Goal: Task Accomplishment & Management: Use online tool/utility

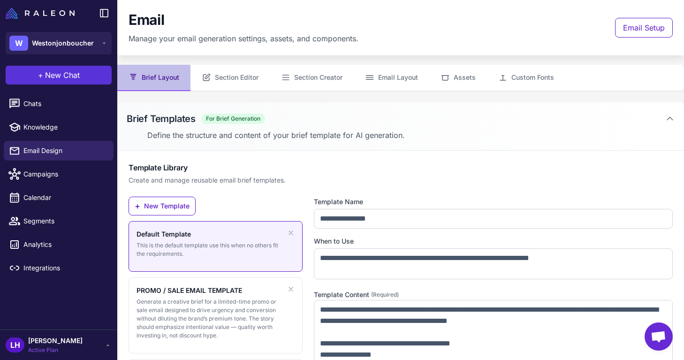
click at [73, 79] on span "New Chat" at bounding box center [62, 74] width 35 height 11
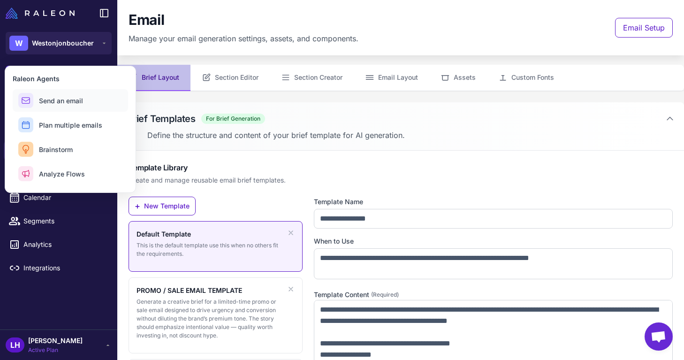
click at [76, 99] on span "Send an email" at bounding box center [61, 101] width 44 height 10
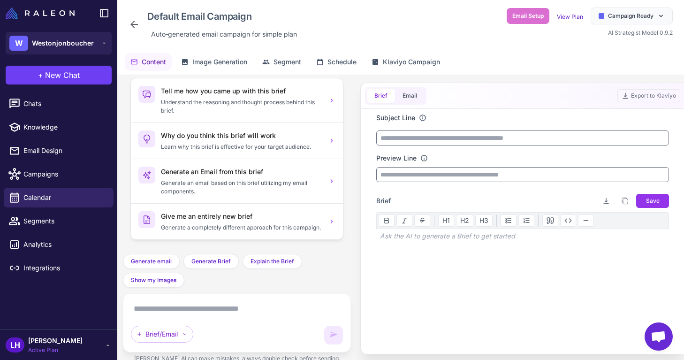
click at [251, 311] on textarea at bounding box center [237, 308] width 212 height 15
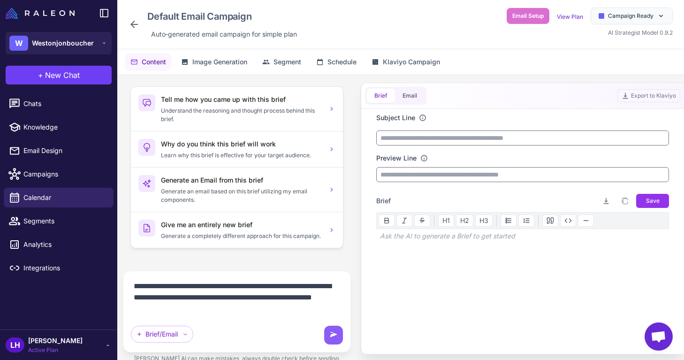
type textarea "**********"
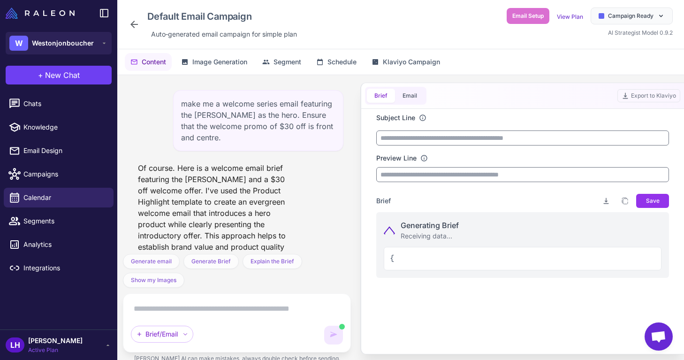
scroll to position [47, 0]
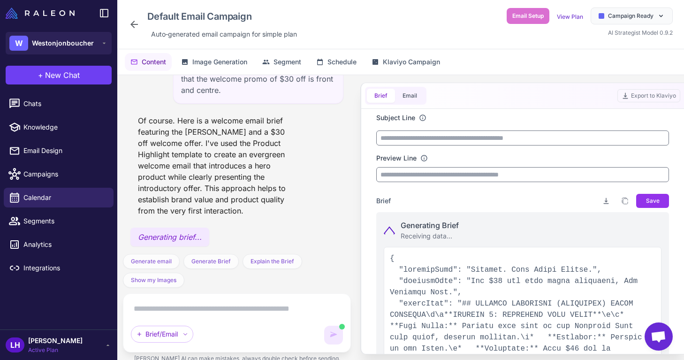
type input "**********"
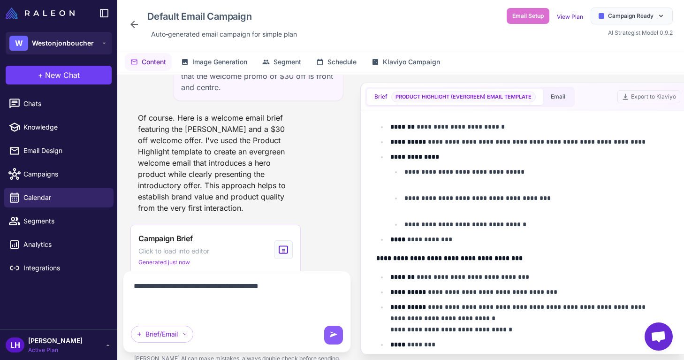
scroll to position [61, 0]
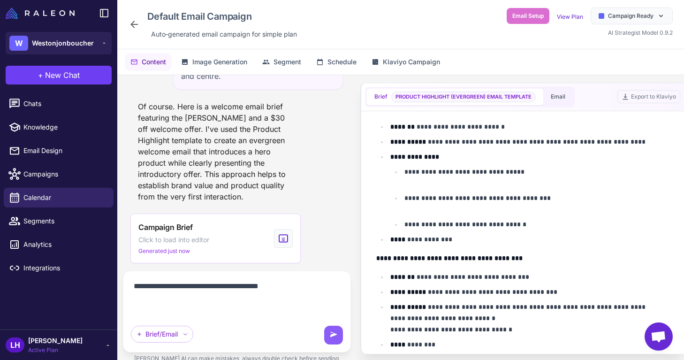
paste textarea "**********"
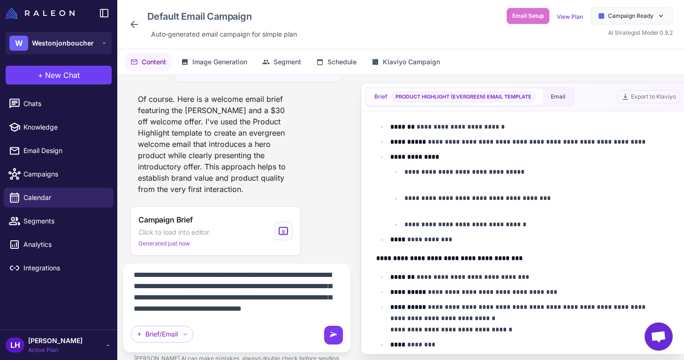
type textarea "**********"
click at [331, 332] on icon at bounding box center [333, 334] width 7 height 5
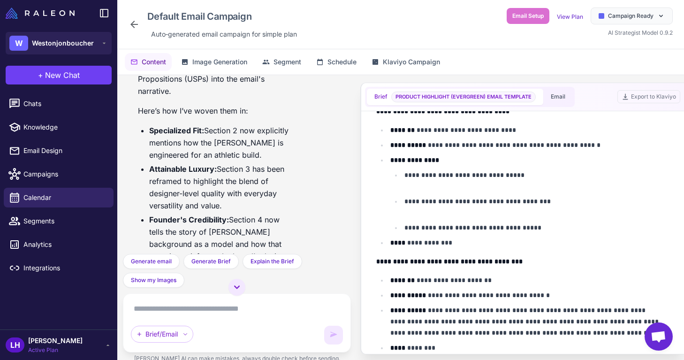
scroll to position [341, 0]
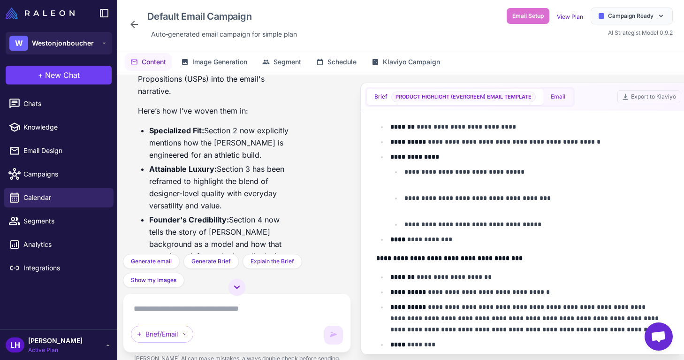
click at [566, 100] on button "Email" at bounding box center [558, 97] width 30 height 16
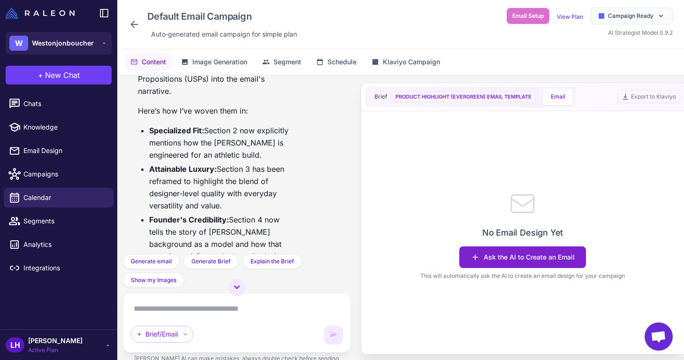
click at [554, 261] on button "Ask the AI to Create an Email" at bounding box center [522, 257] width 127 height 22
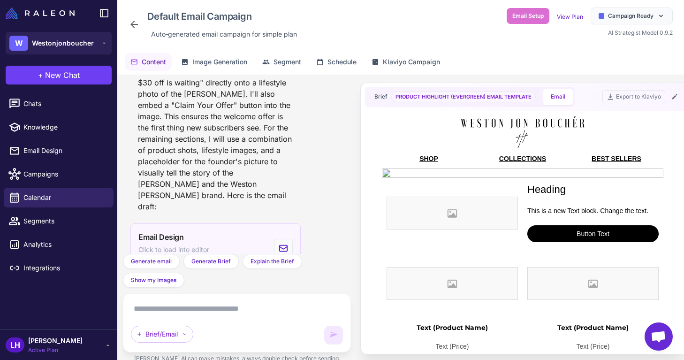
scroll to position [1616, 0]
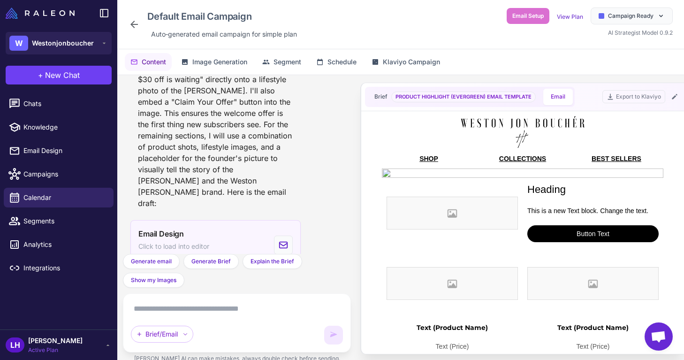
click at [187, 241] on span "Click to load into editor" at bounding box center [173, 246] width 71 height 10
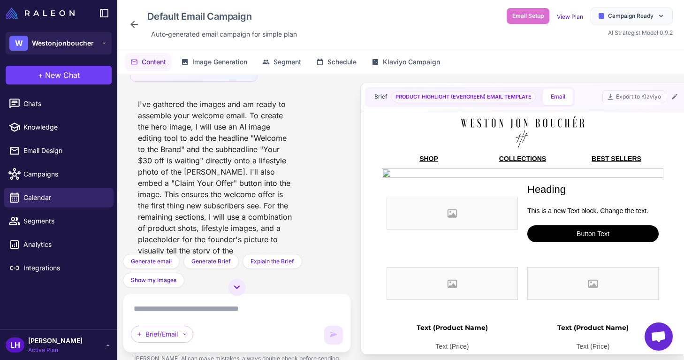
scroll to position [1493, 0]
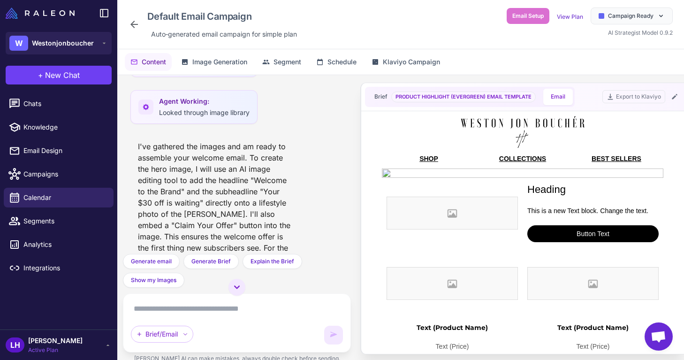
click at [189, 317] on div "Brief/Email" at bounding box center [237, 322] width 212 height 43
click at [188, 311] on textarea at bounding box center [237, 308] width 212 height 15
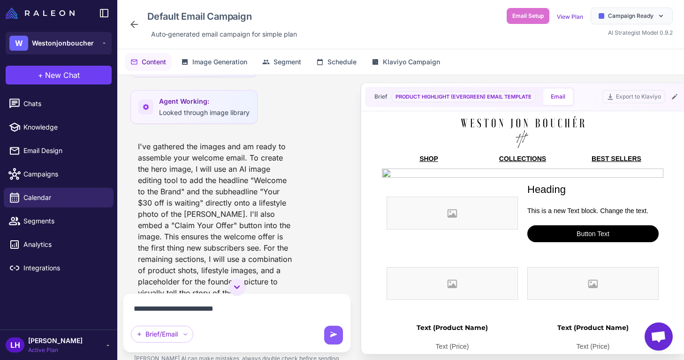
paste textarea "**********"
type textarea "**********"
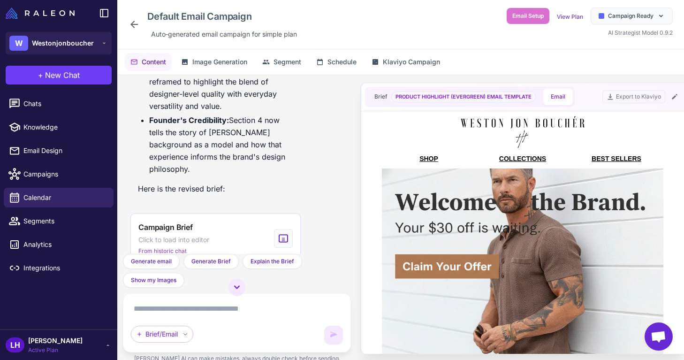
scroll to position [702, 0]
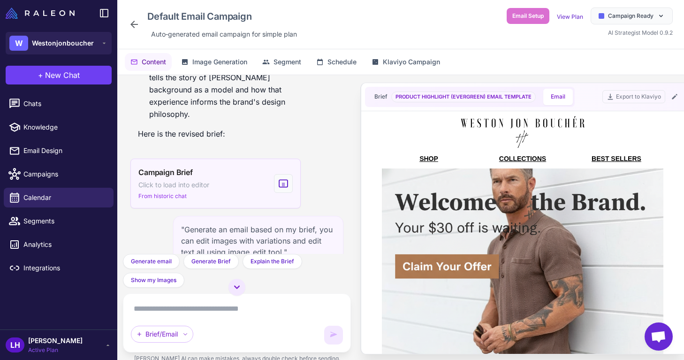
click at [187, 180] on span "Click to load into editor" at bounding box center [173, 185] width 71 height 10
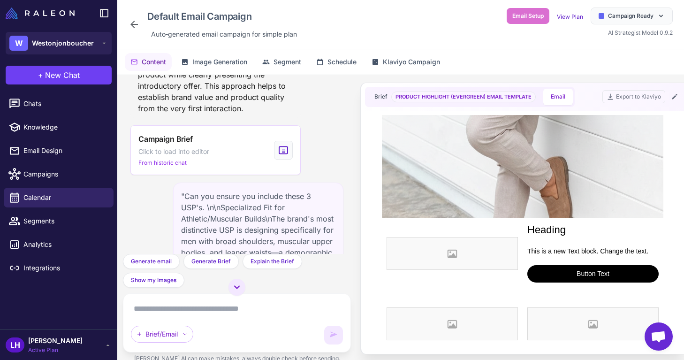
scroll to position [190, 0]
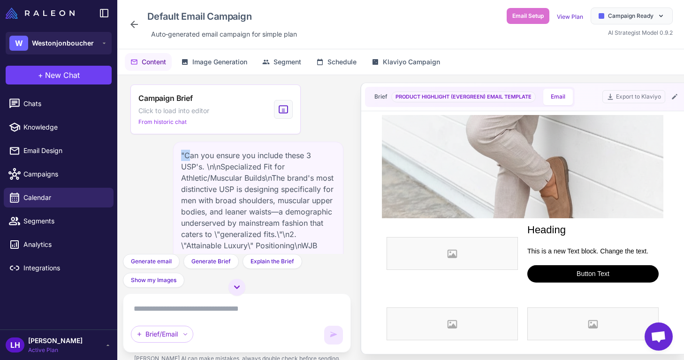
drag, startPoint x: 182, startPoint y: 151, endPoint x: 189, endPoint y: 151, distance: 7.0
click at [189, 151] on div ""Can you ensure you include these 3 USP's. \n\nSpecialized Fit for Athletic/Mus…" at bounding box center [258, 268] width 170 height 252
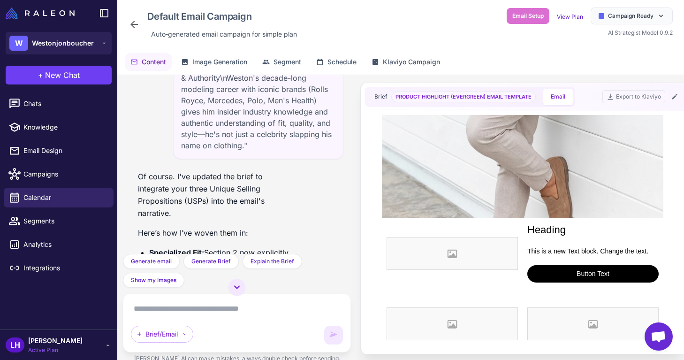
scroll to position [436, 0]
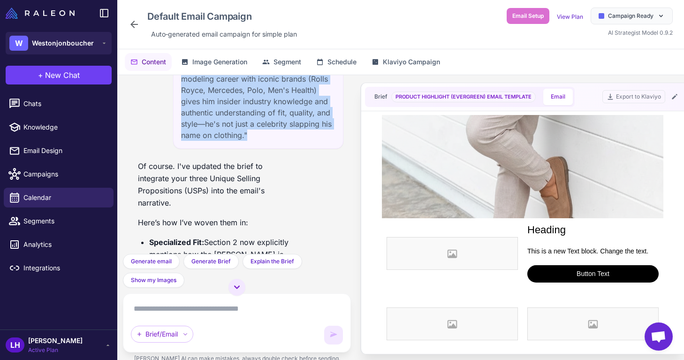
click at [251, 135] on div ""Can you ensure you include these 3 USP's. \n\nSpecialized Fit for Athletic/Mus…" at bounding box center [258, 22] width 170 height 252
copy div ""Can you ensure you include these 3 USP's. \n\nSpecialized Fit for Athletic/Mus…"
click at [237, 287] on icon at bounding box center [237, 286] width 6 height 3
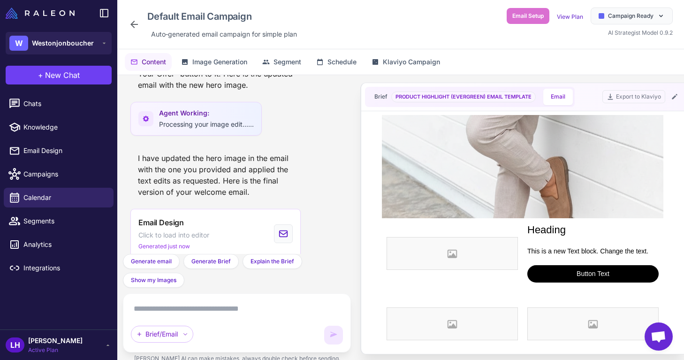
click at [228, 315] on textarea at bounding box center [237, 308] width 212 height 15
paste textarea "**********"
type textarea "**********"
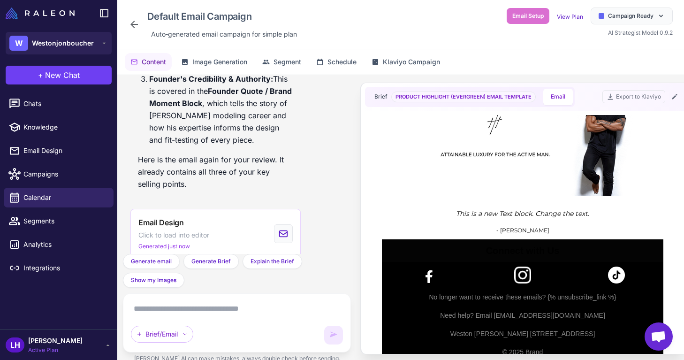
scroll to position [821, 0]
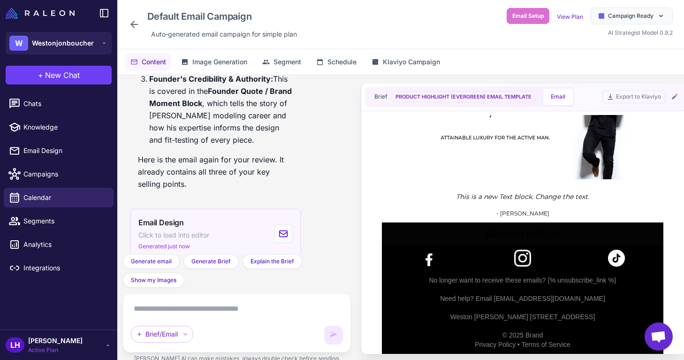
click at [182, 230] on span "Click to load into editor" at bounding box center [173, 235] width 71 height 10
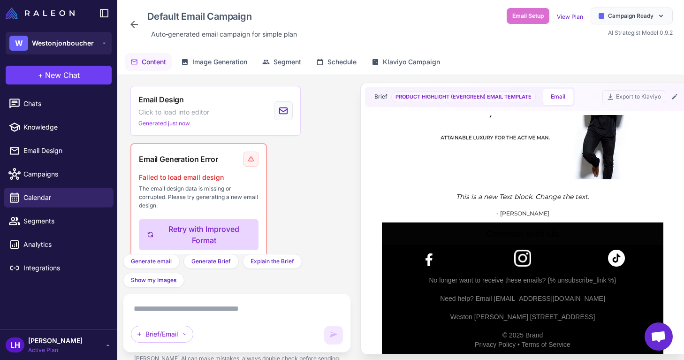
click at [198, 226] on button "Retry with Improved Format" at bounding box center [199, 234] width 120 height 31
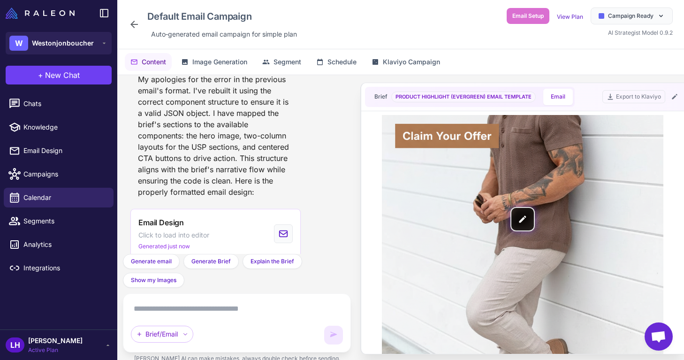
scroll to position [119, 0]
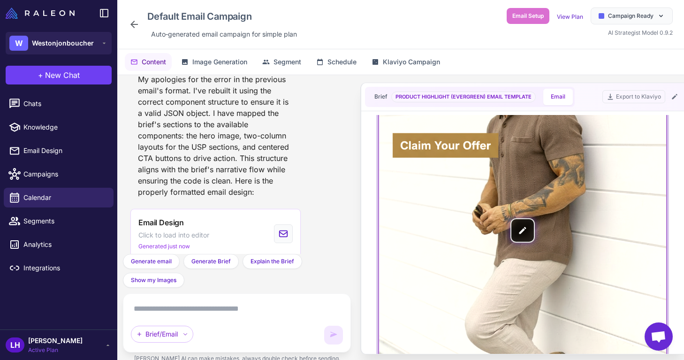
click at [520, 225] on img at bounding box center [522, 230] width 287 height 369
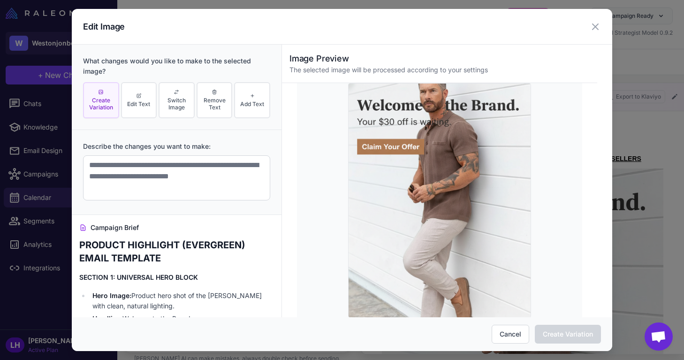
scroll to position [0, 0]
click at [149, 103] on span "Edit Text" at bounding box center [138, 103] width 23 height 7
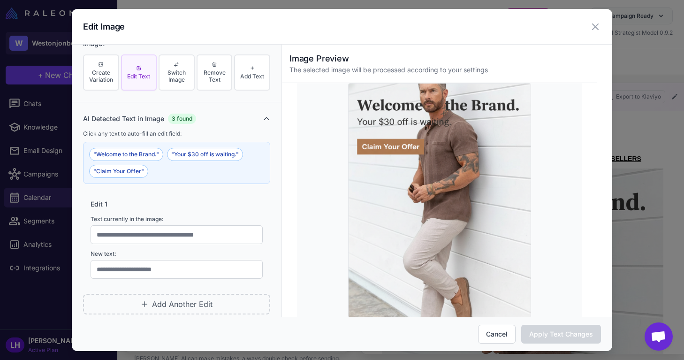
scroll to position [4, 0]
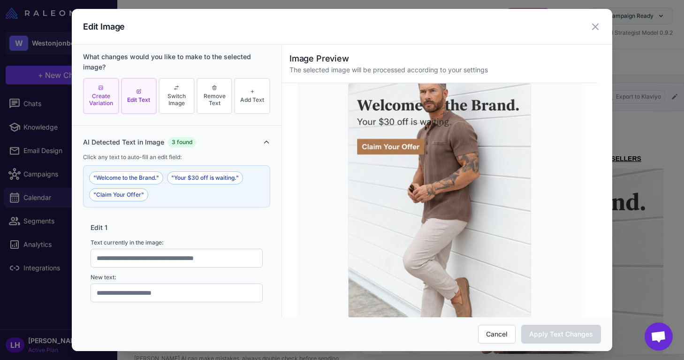
click at [100, 100] on span "Create Variation" at bounding box center [101, 99] width 30 height 14
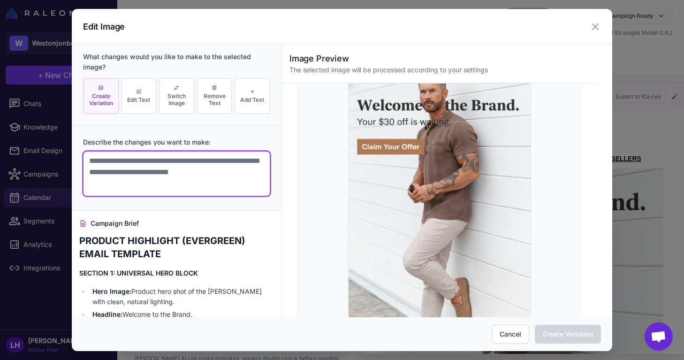
click at [128, 166] on textarea at bounding box center [176, 173] width 187 height 45
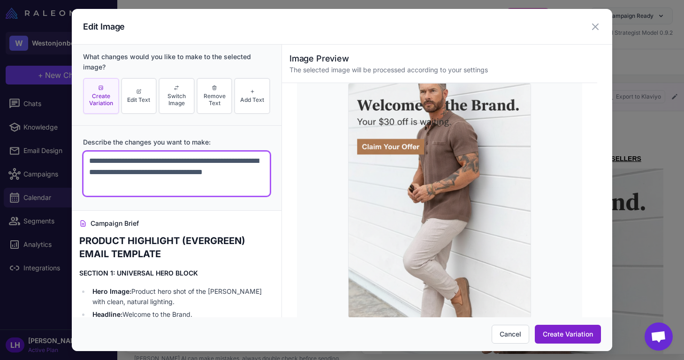
type textarea "**********"
click at [561, 333] on button "Create Variation" at bounding box center [568, 334] width 66 height 19
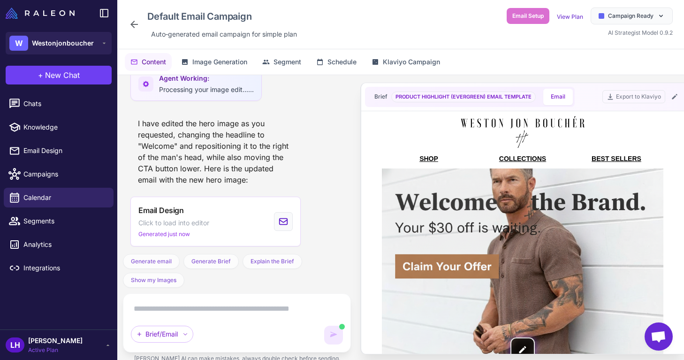
scroll to position [0, 0]
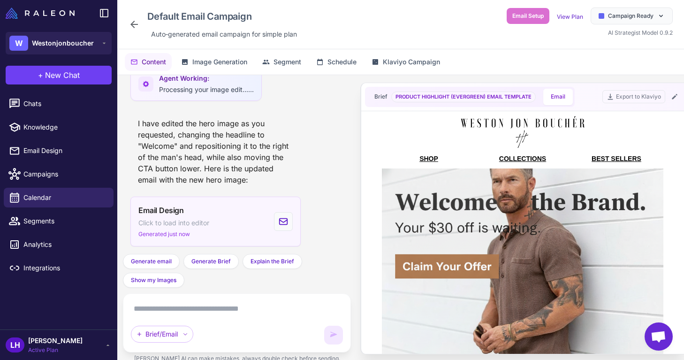
click at [172, 222] on span "Click to load into editor" at bounding box center [173, 223] width 71 height 10
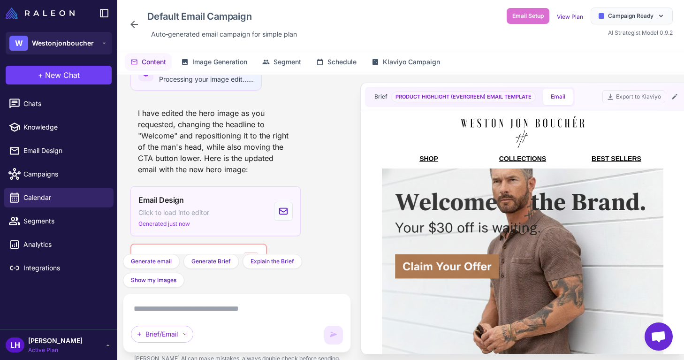
scroll to position [3587, 0]
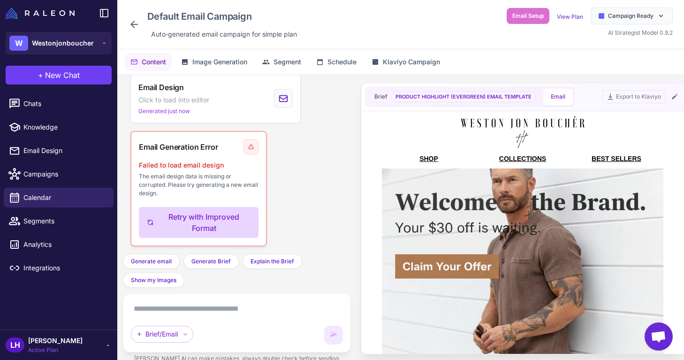
click at [208, 222] on button "Retry with Improved Format" at bounding box center [199, 222] width 120 height 31
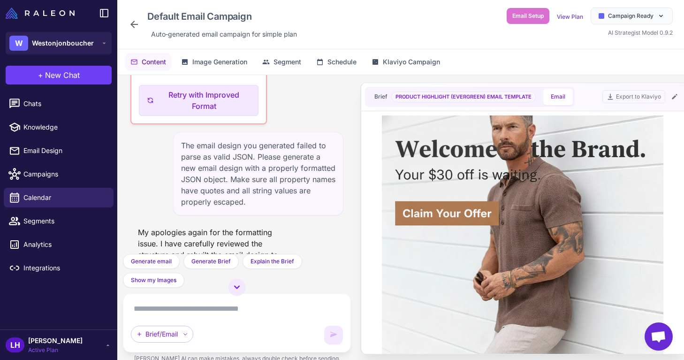
scroll to position [3650, 0]
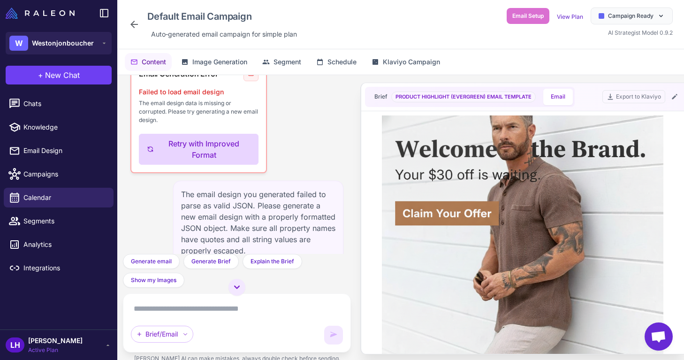
click at [216, 165] on button "Retry with Improved Format" at bounding box center [199, 149] width 120 height 31
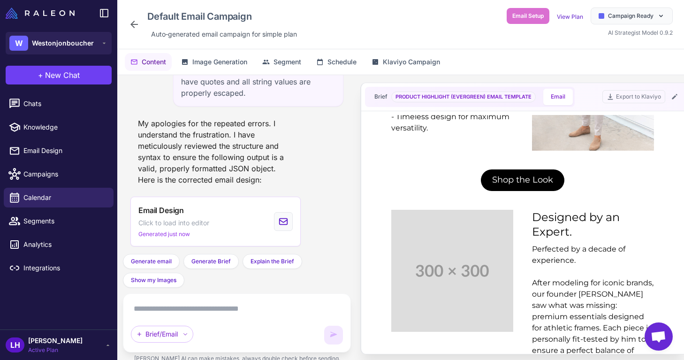
scroll to position [826, 0]
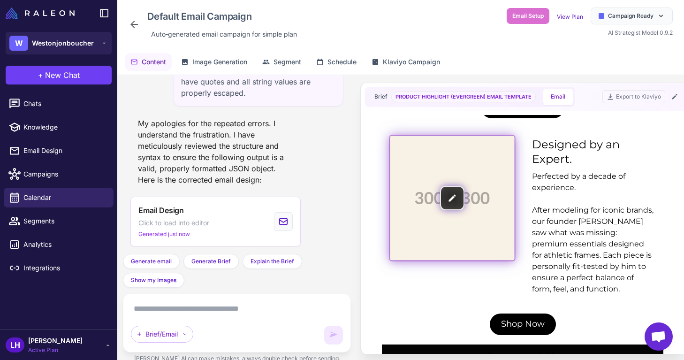
click at [455, 197] on img at bounding box center [452, 197] width 124 height 124
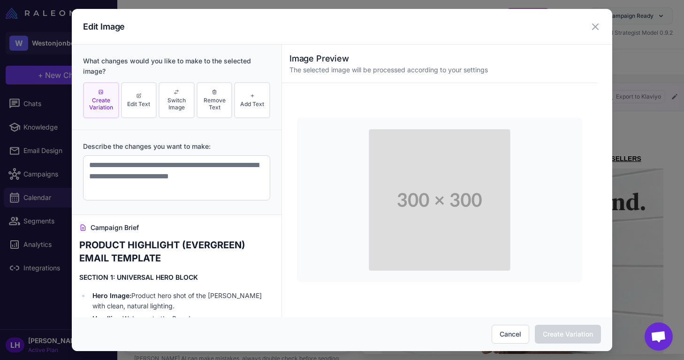
scroll to position [0, 0]
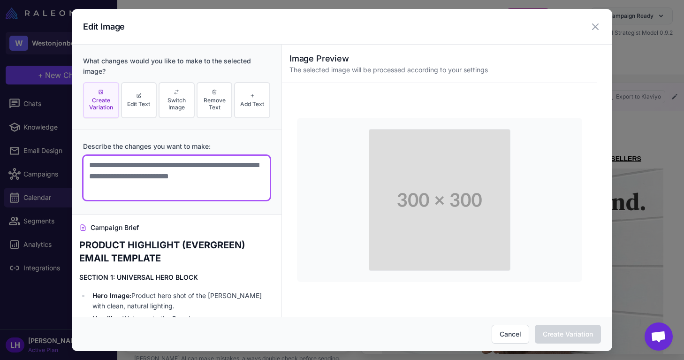
click at [207, 169] on textarea at bounding box center [176, 177] width 187 height 45
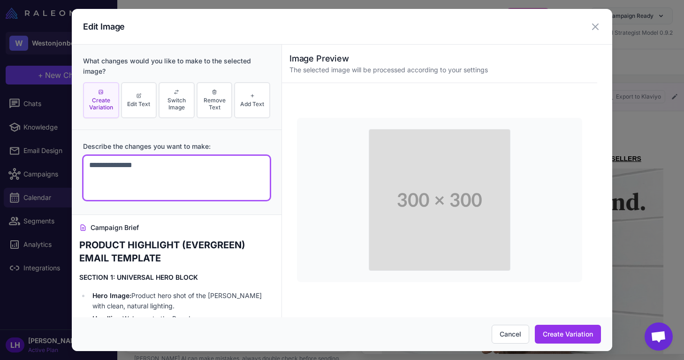
paste textarea "**********"
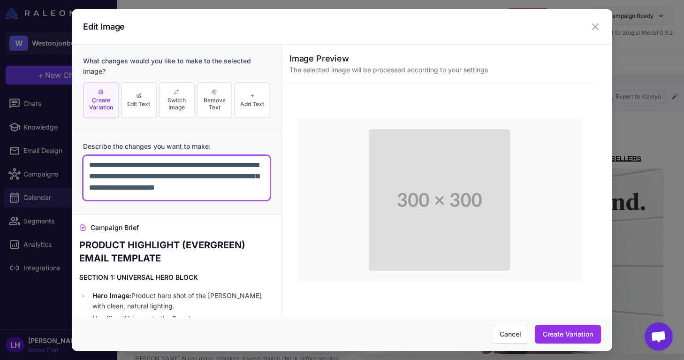
scroll to position [15, 0]
type textarea "**********"
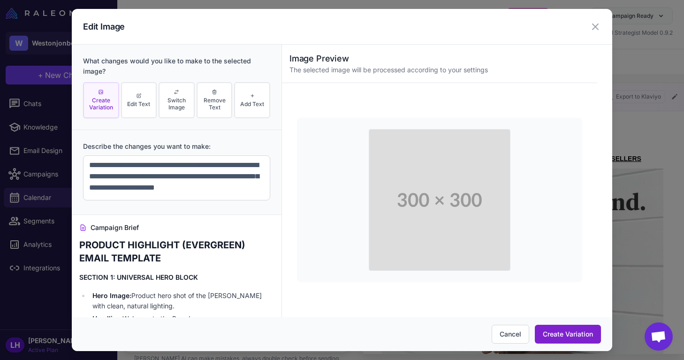
click at [546, 334] on button "Create Variation" at bounding box center [568, 334] width 66 height 19
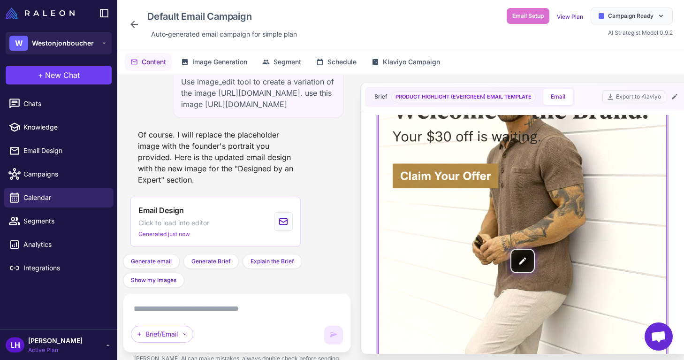
scroll to position [65, 0]
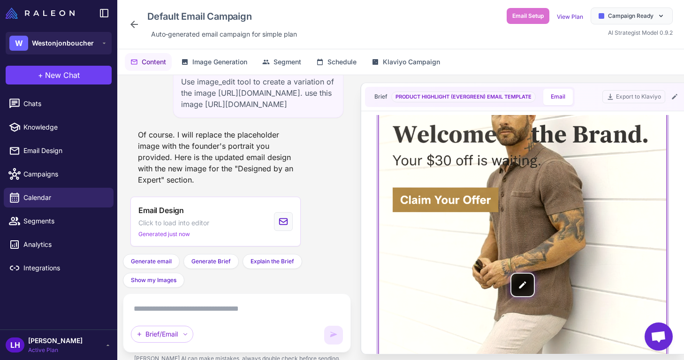
click at [525, 284] on img at bounding box center [522, 284] width 287 height 369
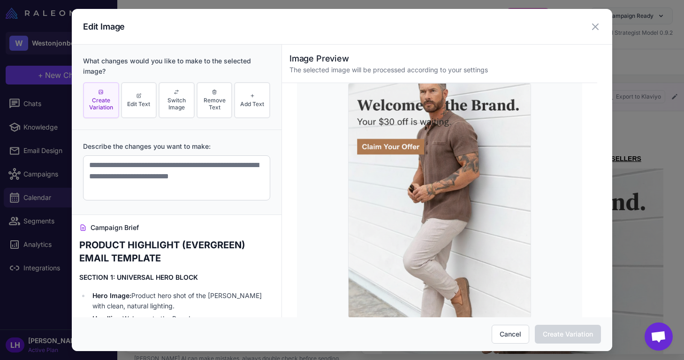
scroll to position [0, 0]
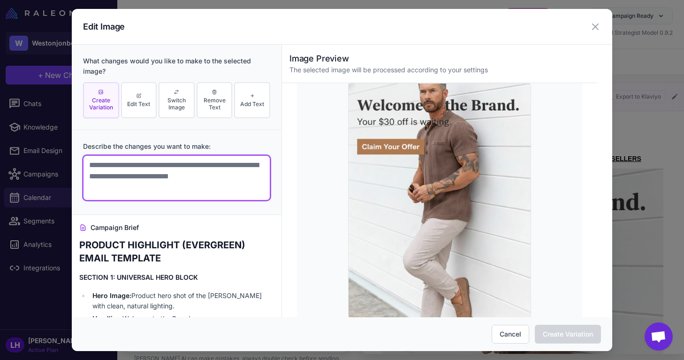
click at [175, 165] on textarea at bounding box center [176, 177] width 187 height 45
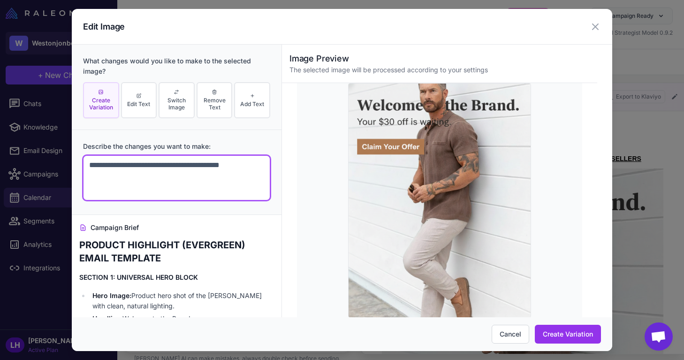
click at [87, 175] on textarea "**********" at bounding box center [176, 177] width 187 height 45
type textarea "**********"
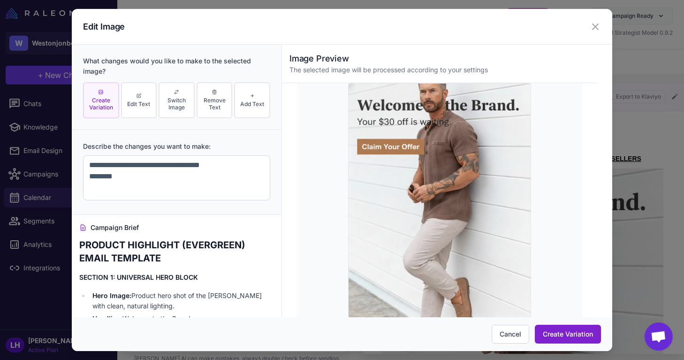
click at [569, 340] on button "Create Variation" at bounding box center [568, 334] width 66 height 19
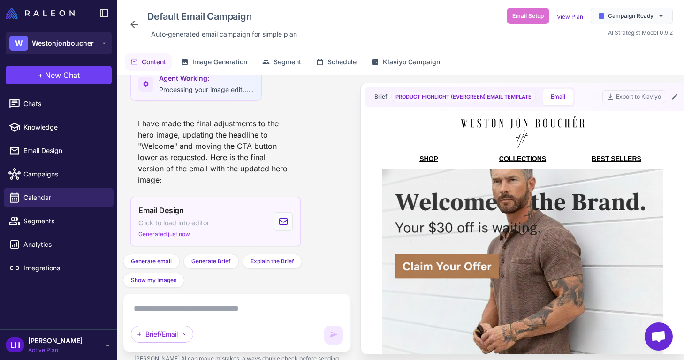
click at [190, 222] on span "Click to load into editor" at bounding box center [173, 223] width 71 height 10
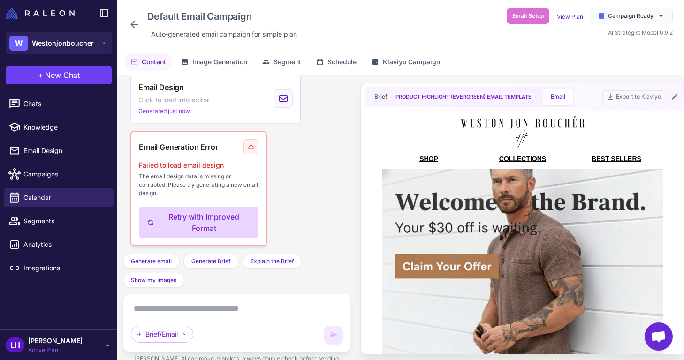
click at [216, 224] on button "Retry with Improved Format" at bounding box center [199, 222] width 120 height 31
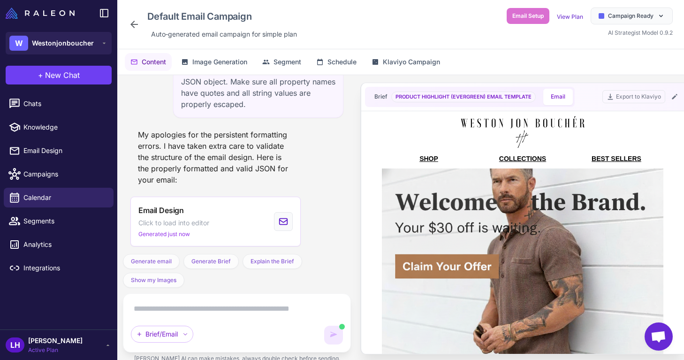
scroll to position [0, 0]
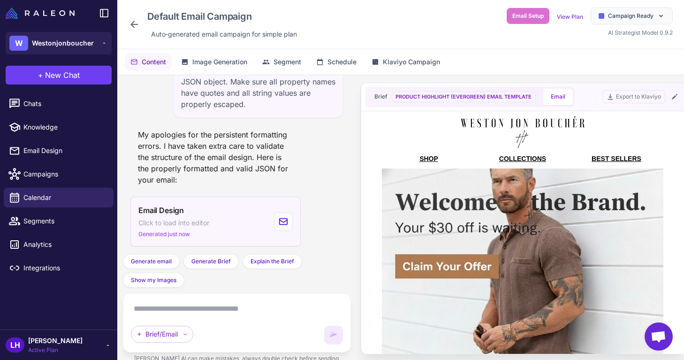
click at [191, 221] on span "Click to load into editor" at bounding box center [173, 223] width 71 height 10
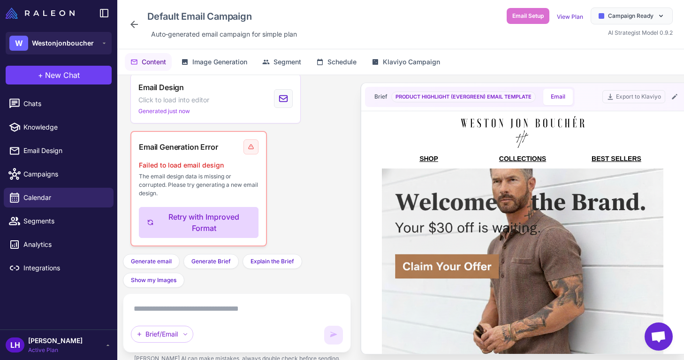
click at [222, 221] on button "Retry with Improved Format" at bounding box center [199, 222] width 120 height 31
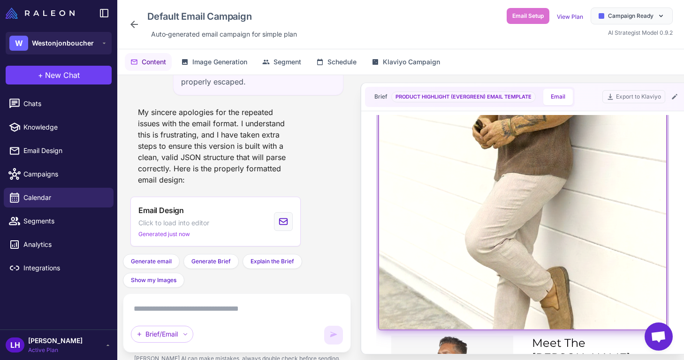
scroll to position [106, 0]
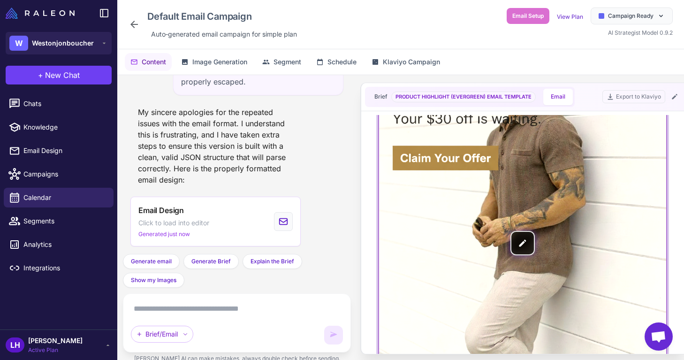
click at [523, 246] on img at bounding box center [522, 242] width 287 height 369
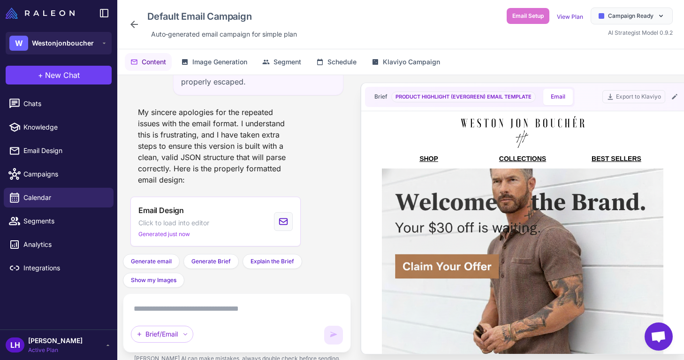
scroll to position [0, 0]
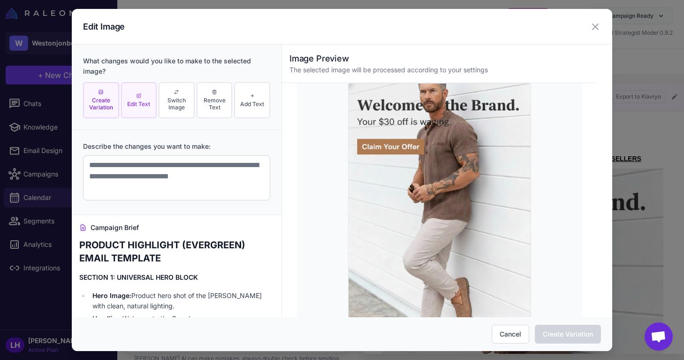
click at [141, 101] on span "Edit Text" at bounding box center [138, 103] width 23 height 7
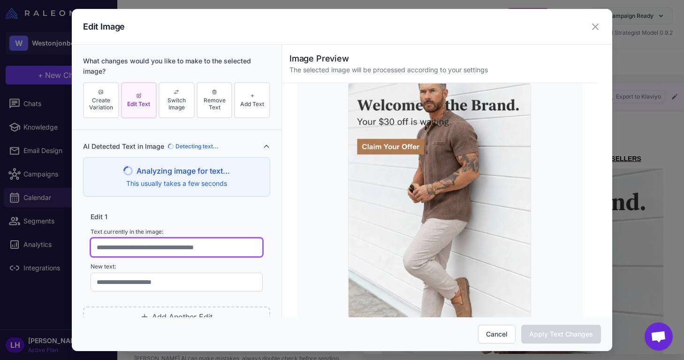
click at [156, 248] on input "text" at bounding box center [177, 247] width 172 height 19
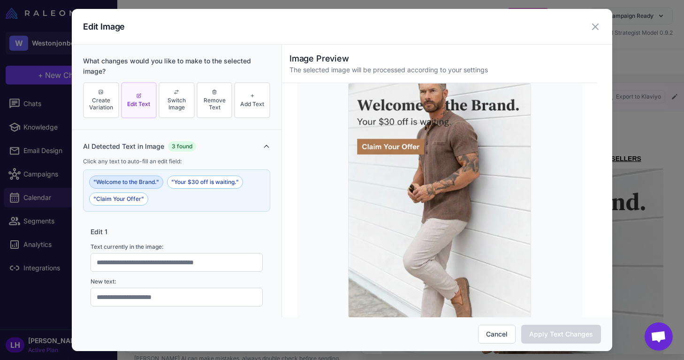
click at [146, 183] on button ""Welcome to the Brand."" at bounding box center [126, 181] width 74 height 13
type input "**********"
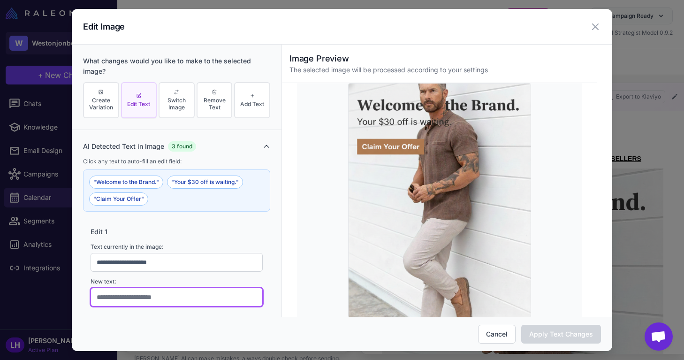
click at [139, 299] on input "text" at bounding box center [177, 297] width 172 height 19
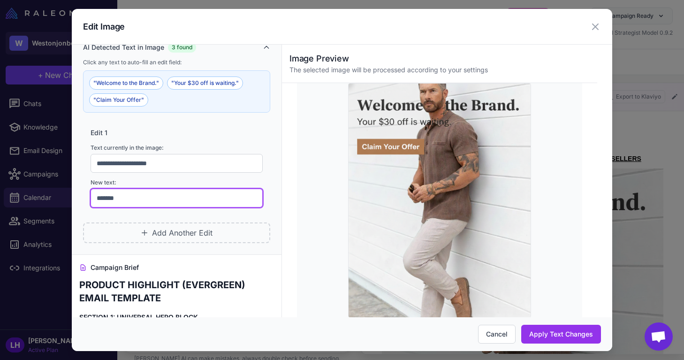
scroll to position [101, 0]
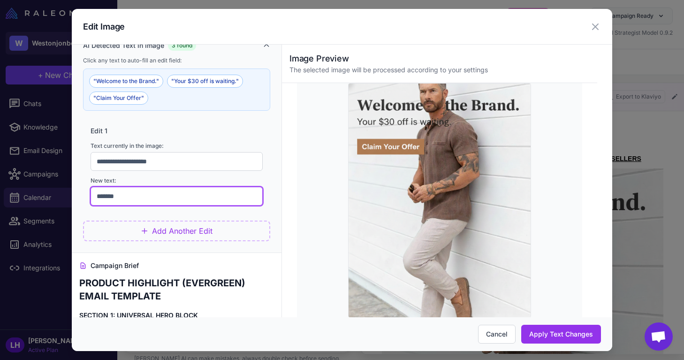
type input "*******"
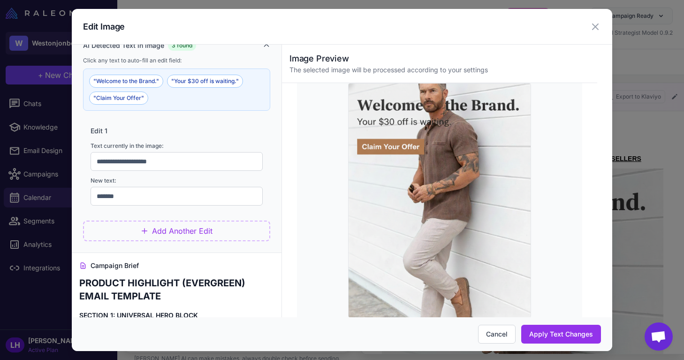
click at [147, 229] on icon at bounding box center [145, 231] width 8 height 8
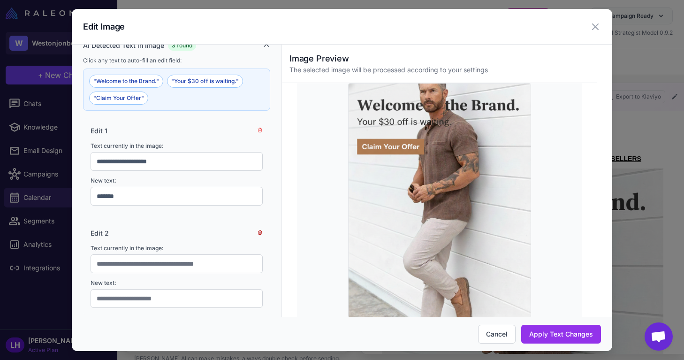
click at [260, 232] on icon at bounding box center [260, 232] width 6 height 6
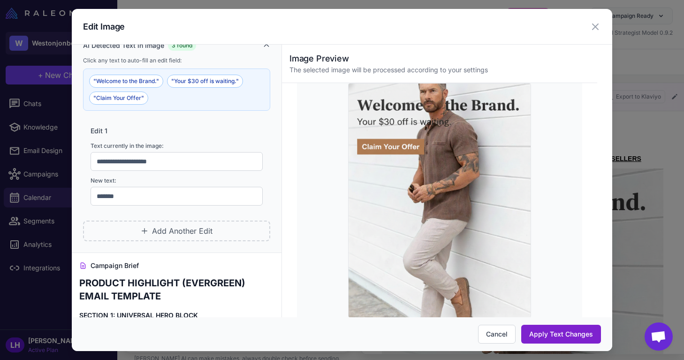
click at [580, 337] on button "Apply Text Changes" at bounding box center [561, 334] width 80 height 19
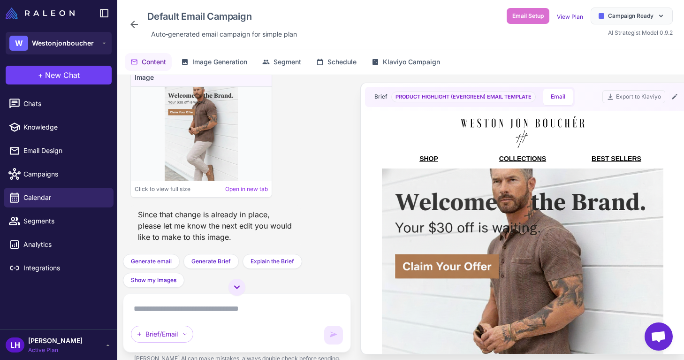
scroll to position [5695, 0]
click at [222, 305] on textarea at bounding box center [237, 308] width 212 height 15
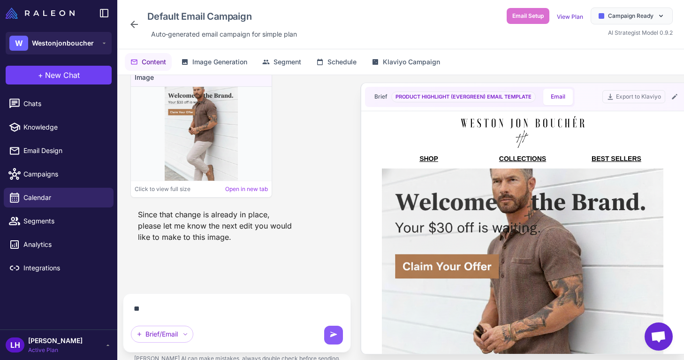
scroll to position [5656, 0]
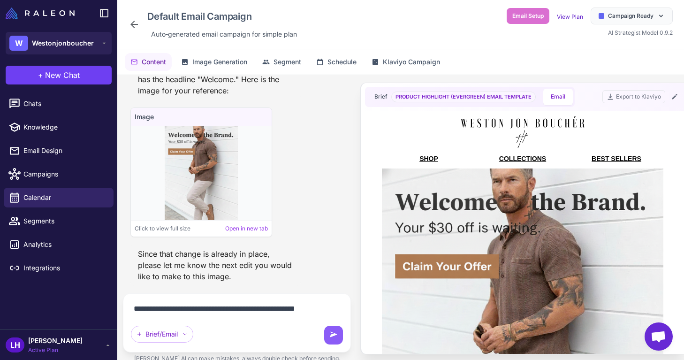
type textarea "**********"
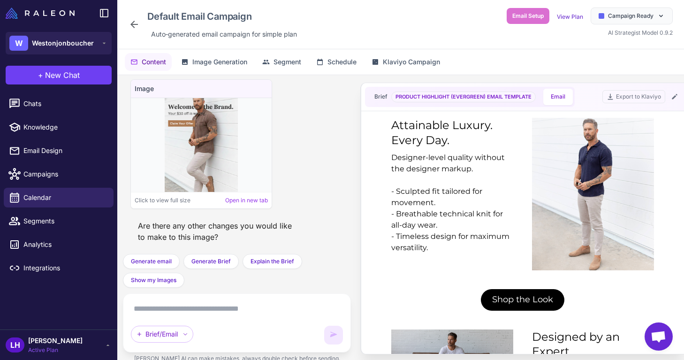
scroll to position [586, 0]
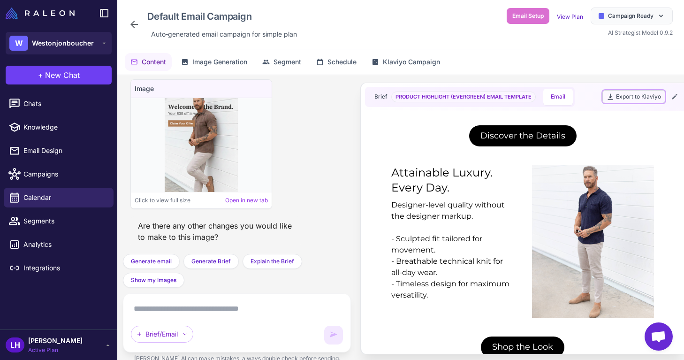
click at [629, 93] on button "Export to Klaviyo" at bounding box center [633, 96] width 63 height 13
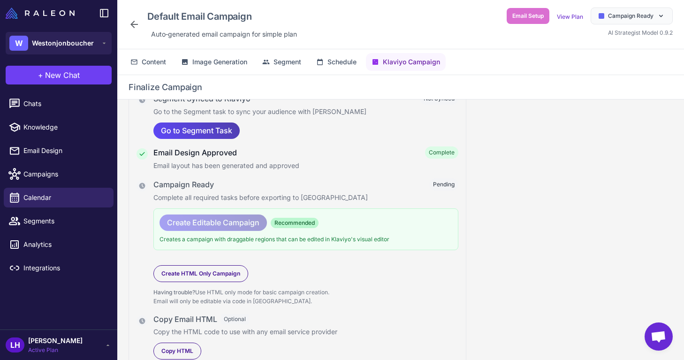
scroll to position [65, 0]
click at [245, 223] on span "Create Editable Campaign" at bounding box center [213, 223] width 92 height 16
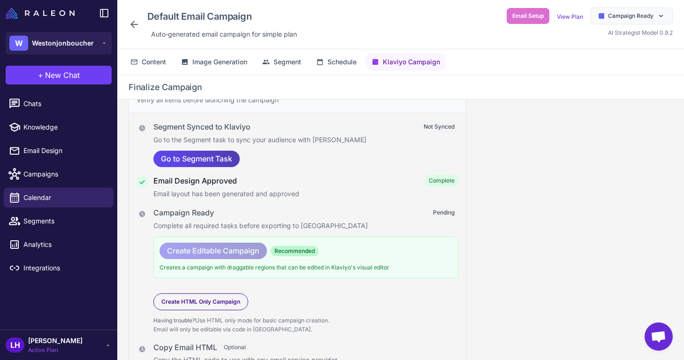
scroll to position [38, 0]
click at [440, 215] on span "Pending" at bounding box center [443, 212] width 29 height 12
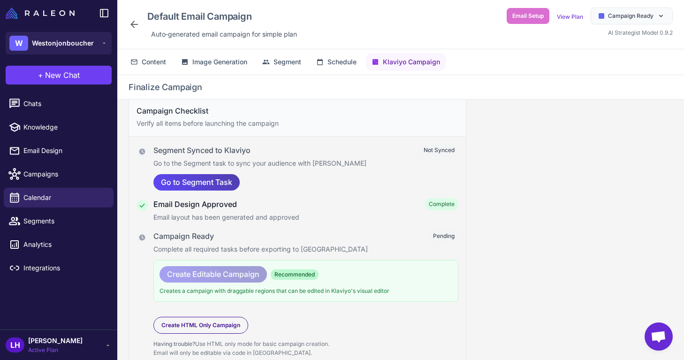
scroll to position [0, 0]
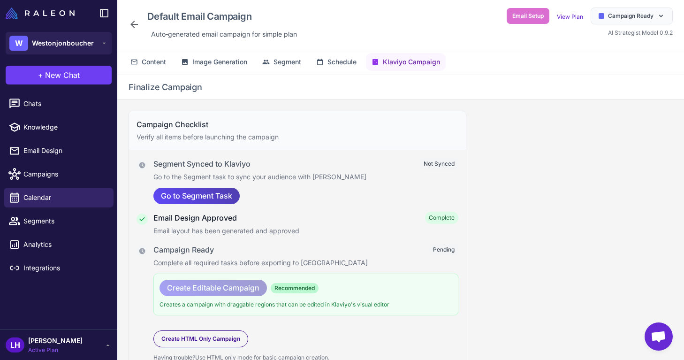
click at [285, 260] on p "Complete all required tasks before exporting to [GEOGRAPHIC_DATA]" at bounding box center [305, 263] width 305 height 10
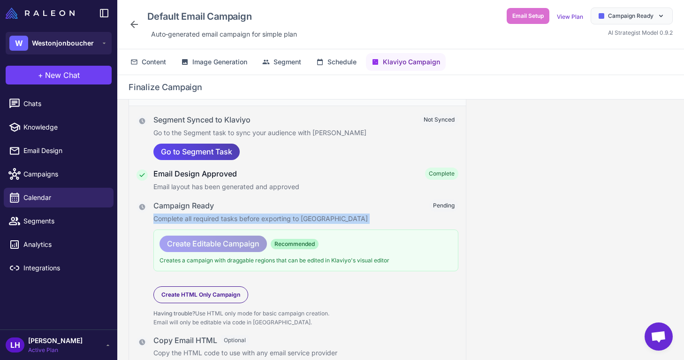
scroll to position [46, 0]
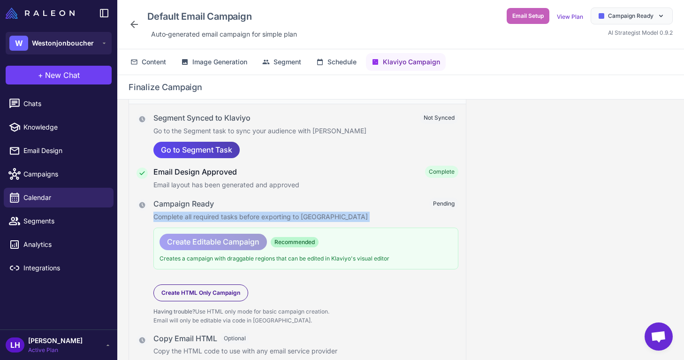
click at [526, 18] on span "Email Setup" at bounding box center [527, 16] width 31 height 8
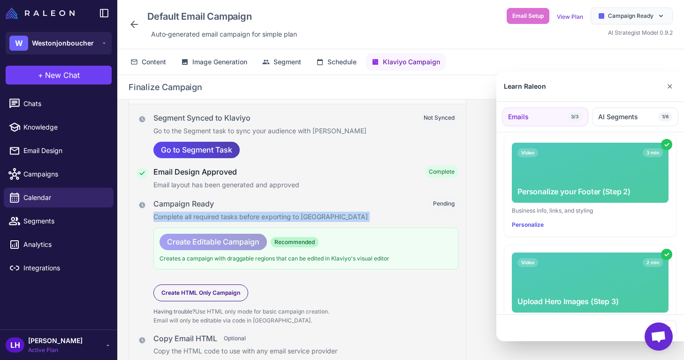
scroll to position [285, 0]
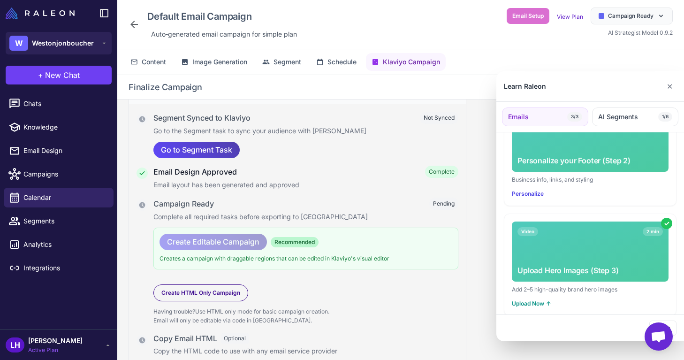
click at [207, 62] on div at bounding box center [342, 180] width 684 height 360
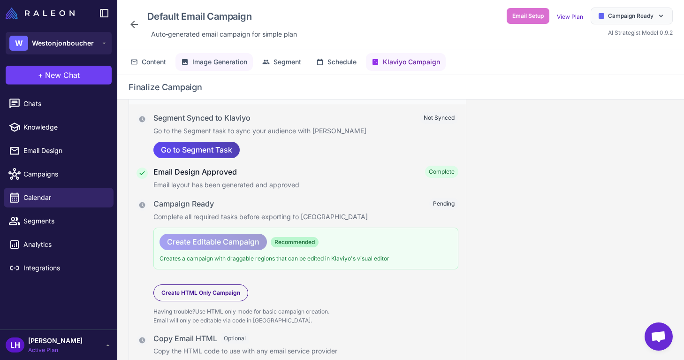
click at [212, 62] on span "Image Generation" at bounding box center [219, 62] width 55 height 10
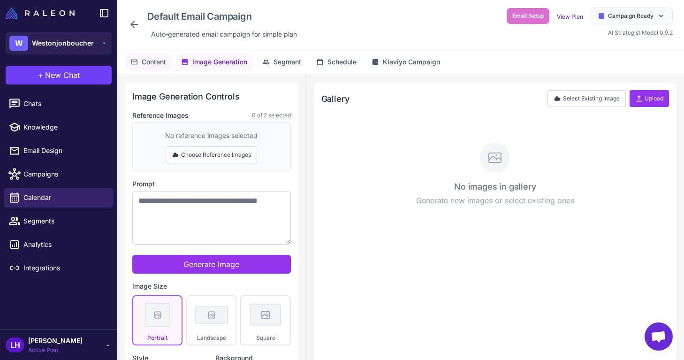
click at [158, 64] on span "Content" at bounding box center [154, 62] width 24 height 10
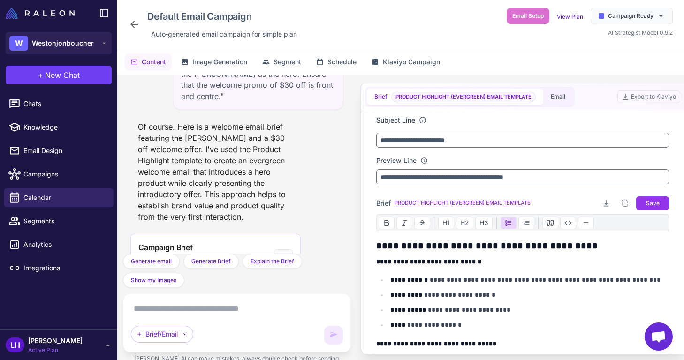
scroll to position [5518, 0]
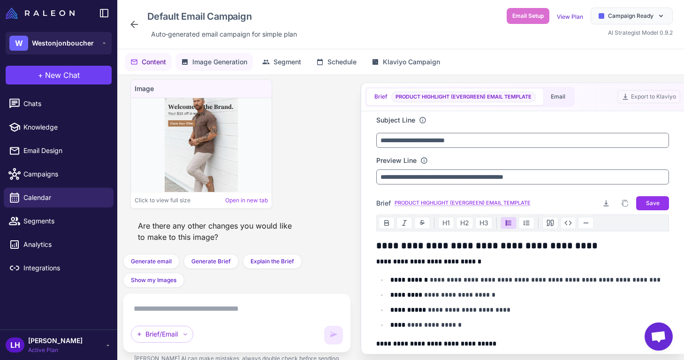
click at [231, 66] on span "Image Generation" at bounding box center [219, 62] width 55 height 10
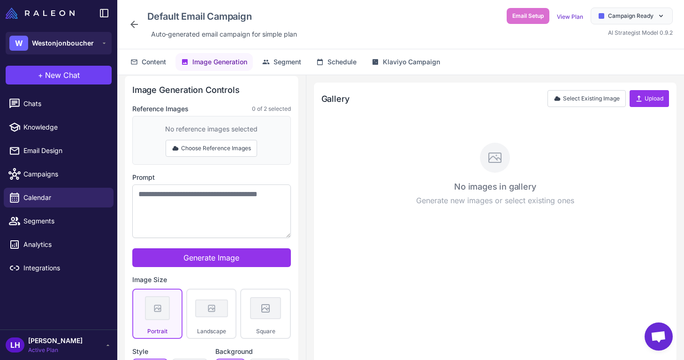
scroll to position [0, 0]
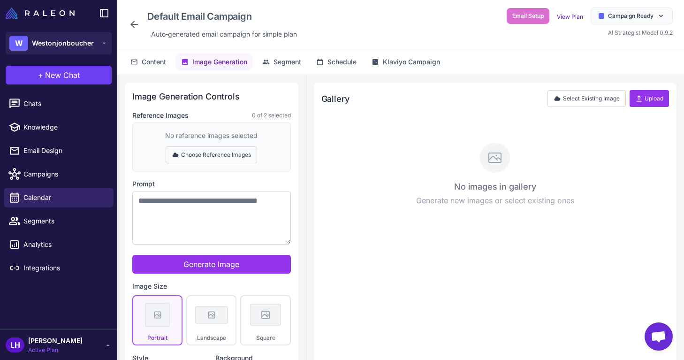
click at [224, 158] on button "Choose Reference Images" at bounding box center [211, 154] width 91 height 17
click at [220, 159] on button "Done Selecting" at bounding box center [212, 154] width 62 height 17
click at [636, 96] on icon at bounding box center [639, 99] width 8 height 8
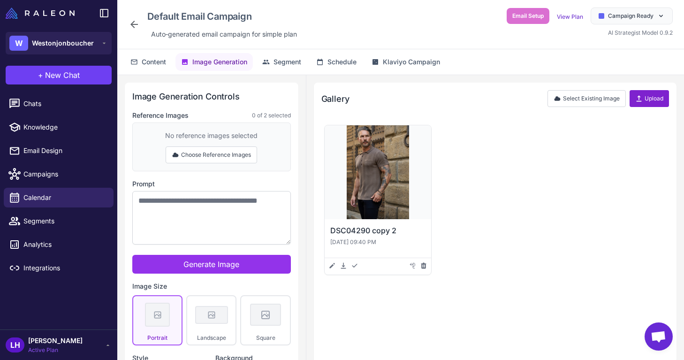
click at [644, 96] on button "Upload" at bounding box center [648, 98] width 39 height 17
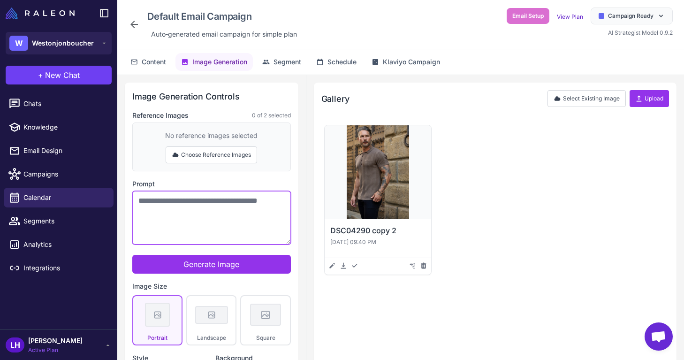
click at [182, 243] on textarea "Prompt" at bounding box center [211, 217] width 159 height 53
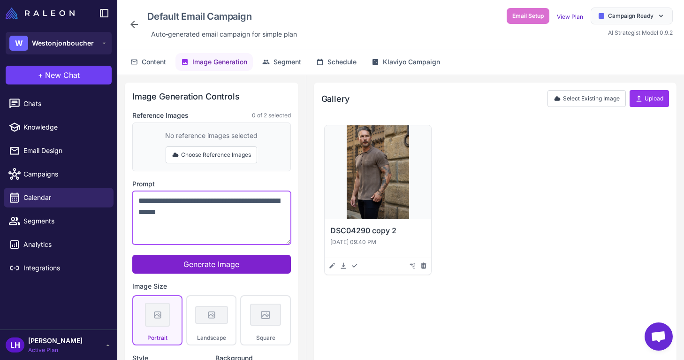
type textarea "**********"
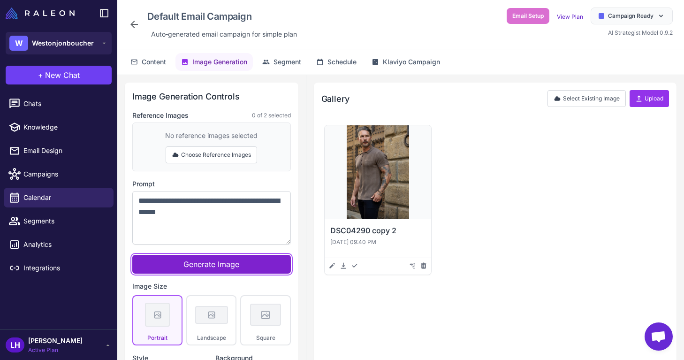
click at [205, 265] on span "Generate Image" at bounding box center [211, 263] width 56 height 9
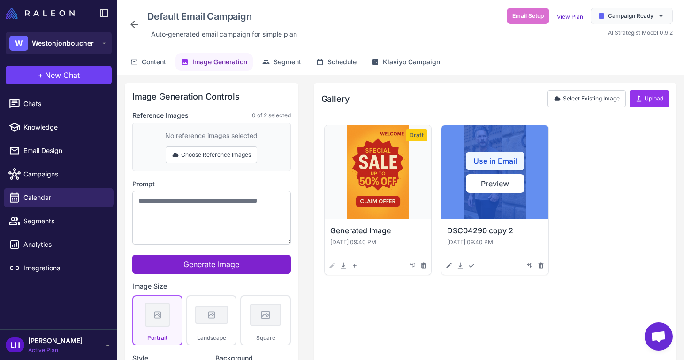
click at [496, 159] on button "Use in Email" at bounding box center [495, 161] width 59 height 19
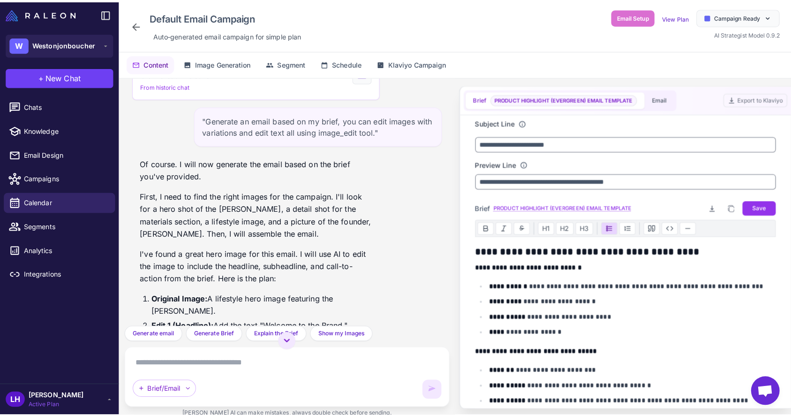
scroll to position [582, 0]
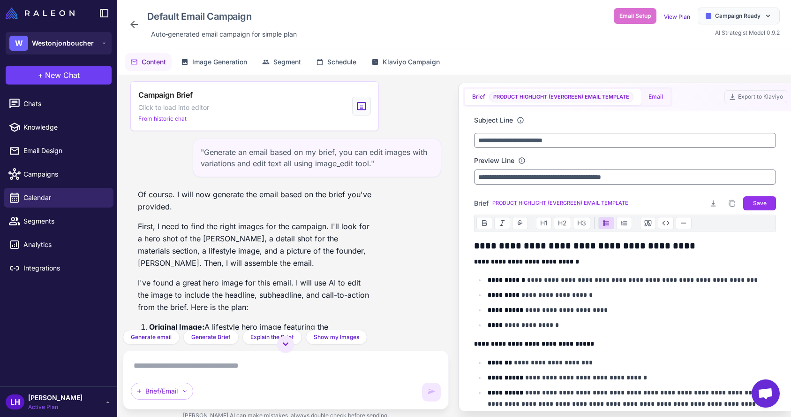
click at [657, 94] on button "Email" at bounding box center [656, 97] width 30 height 16
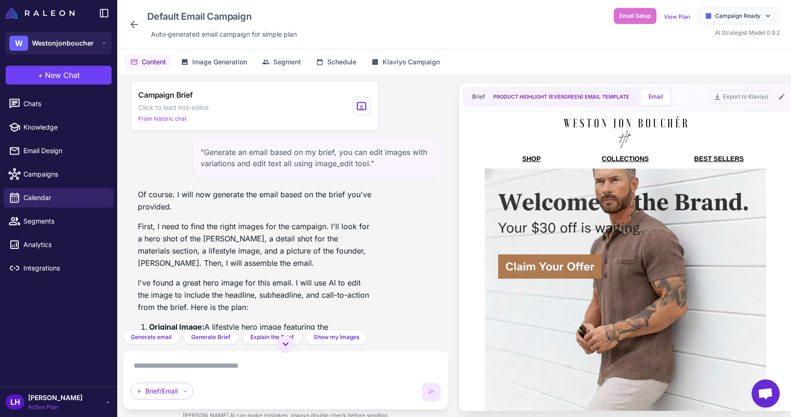
scroll to position [0, 0]
click at [683, 95] on icon at bounding box center [782, 97] width 8 height 8
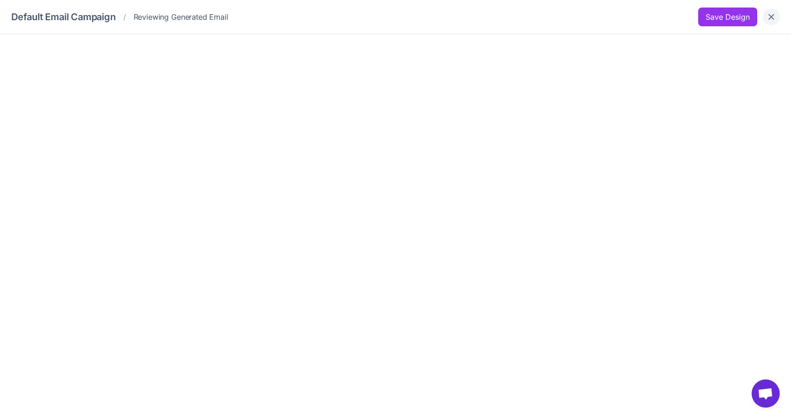
click at [683, 20] on icon "Close" at bounding box center [771, 16] width 9 height 9
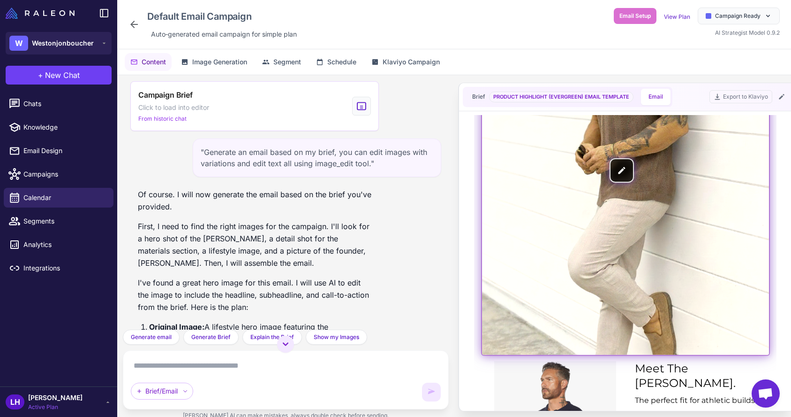
scroll to position [87, 0]
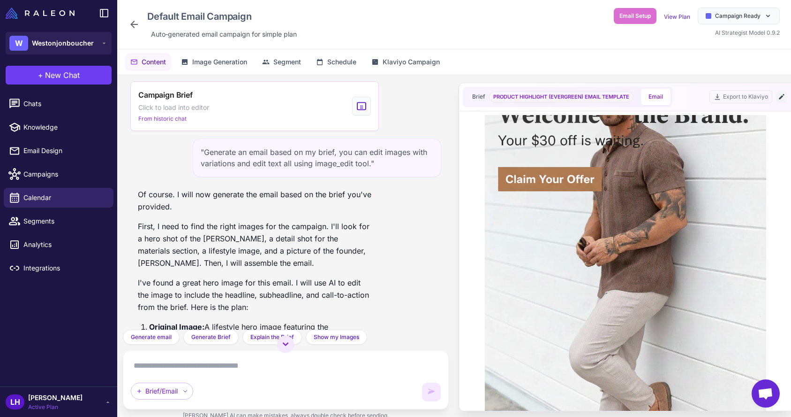
click at [683, 94] on icon at bounding box center [782, 97] width 8 height 8
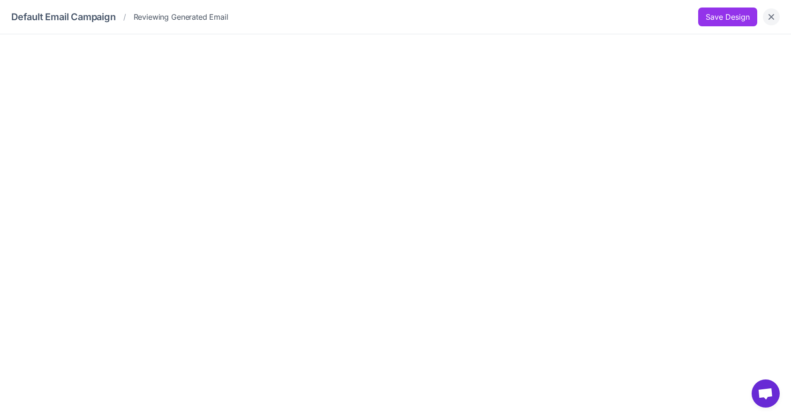
click at [683, 23] on button "Close" at bounding box center [771, 16] width 17 height 17
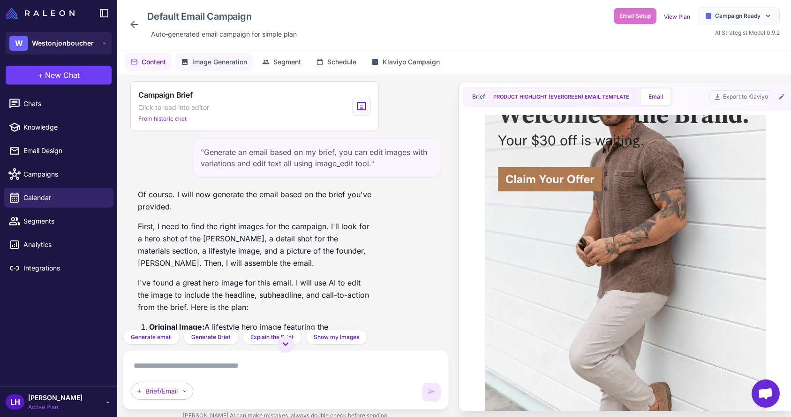
click at [218, 70] on button "Image Generation" at bounding box center [213, 62] width 77 height 18
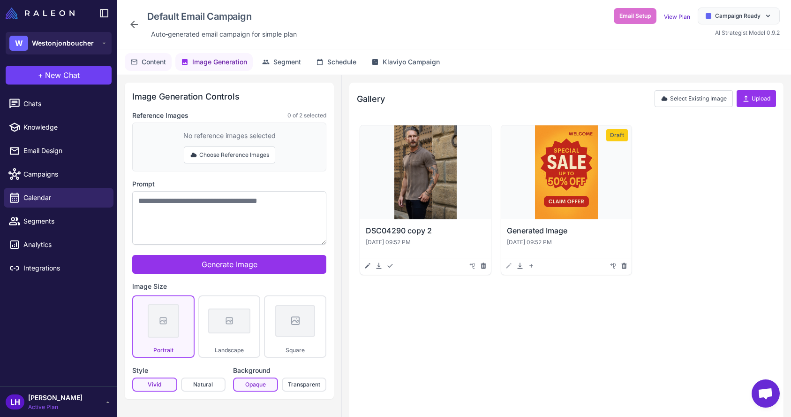
click at [154, 68] on button "Content" at bounding box center [148, 62] width 47 height 18
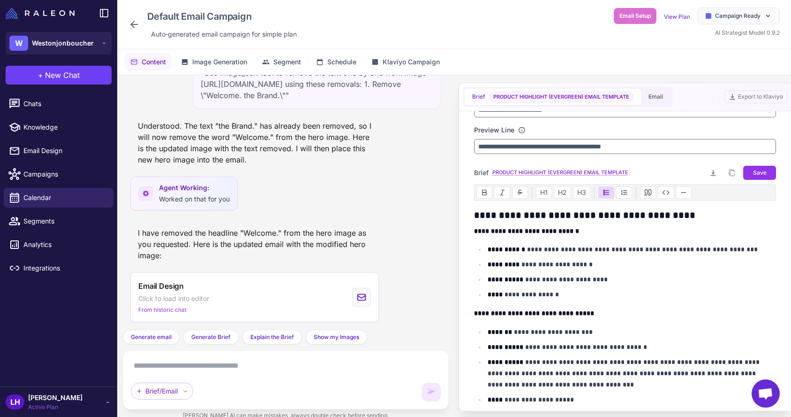
scroll to position [31, 0]
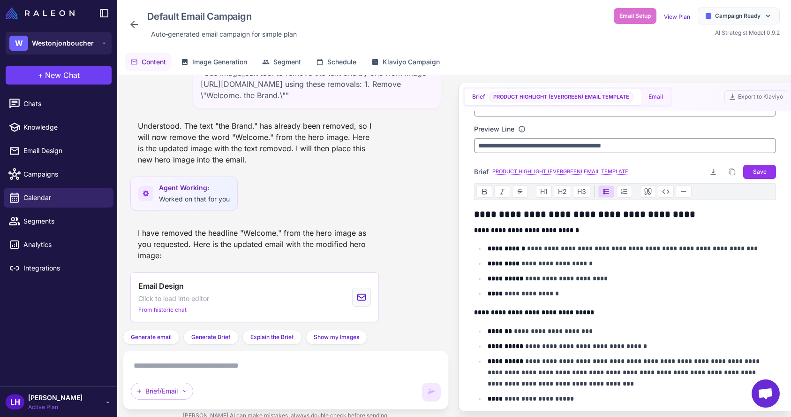
click at [660, 102] on button "Email" at bounding box center [656, 97] width 30 height 16
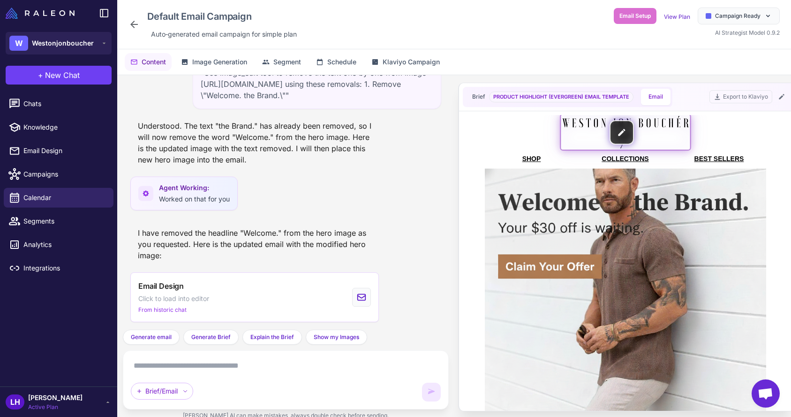
scroll to position [0, 0]
click at [134, 29] on icon at bounding box center [134, 24] width 11 height 11
